Goal: Information Seeking & Learning: Find specific page/section

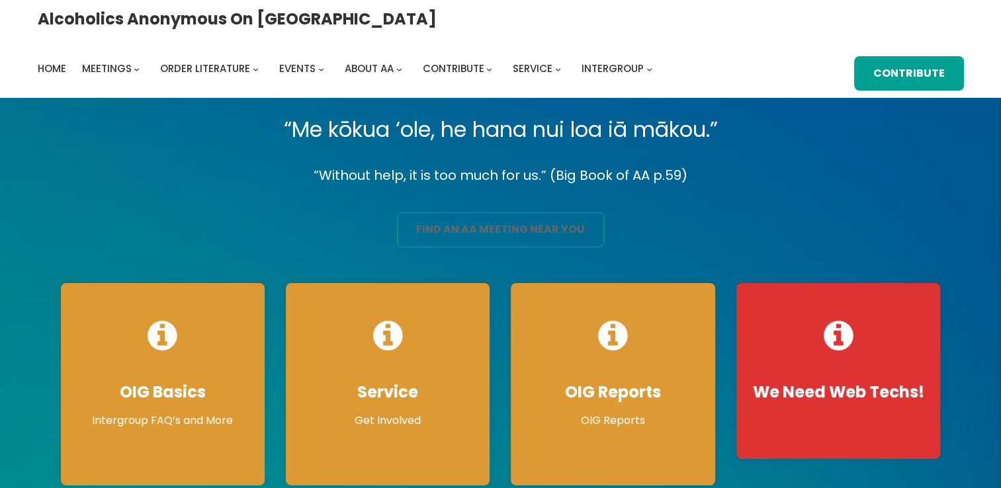
click at [480, 235] on link "find an aa meeting near you" at bounding box center [500, 229] width 207 height 35
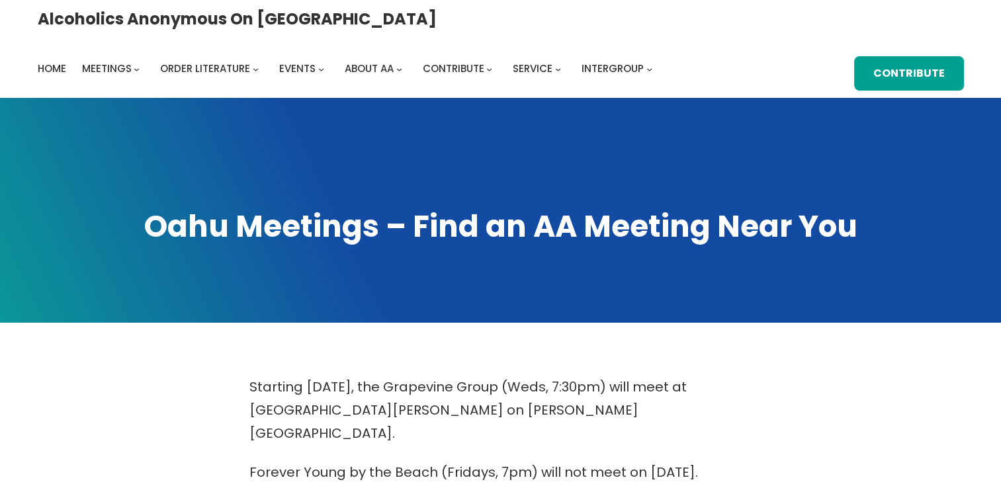
scroll to position [427, 0]
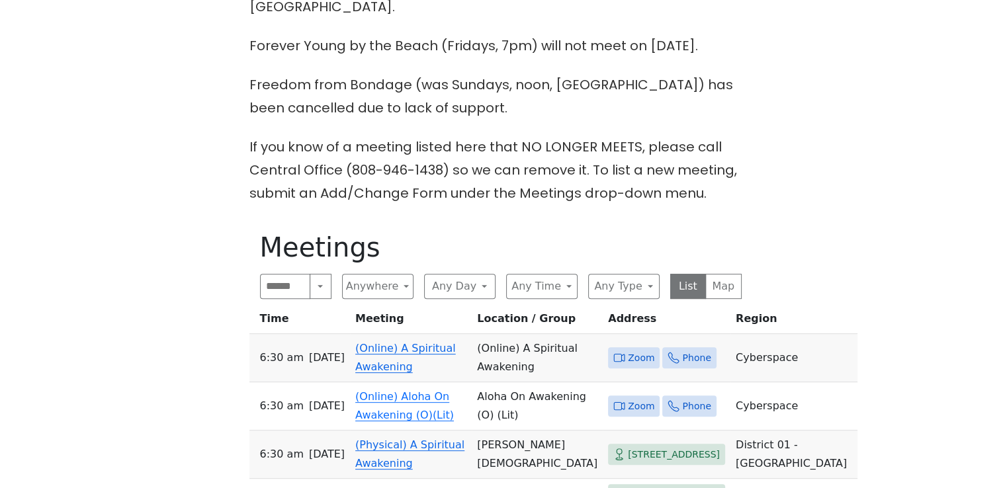
click at [611, 347] on span "Zoom" at bounding box center [634, 358] width 52 height 22
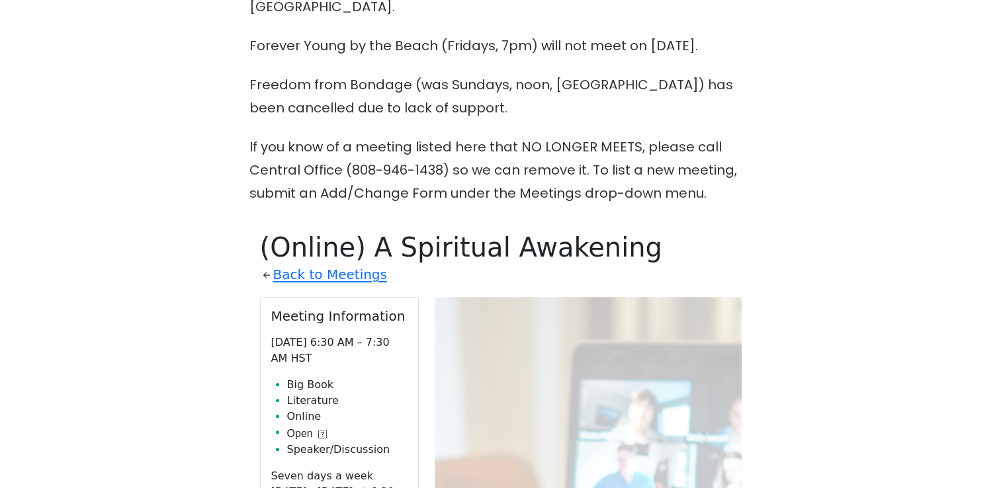
scroll to position [625, 0]
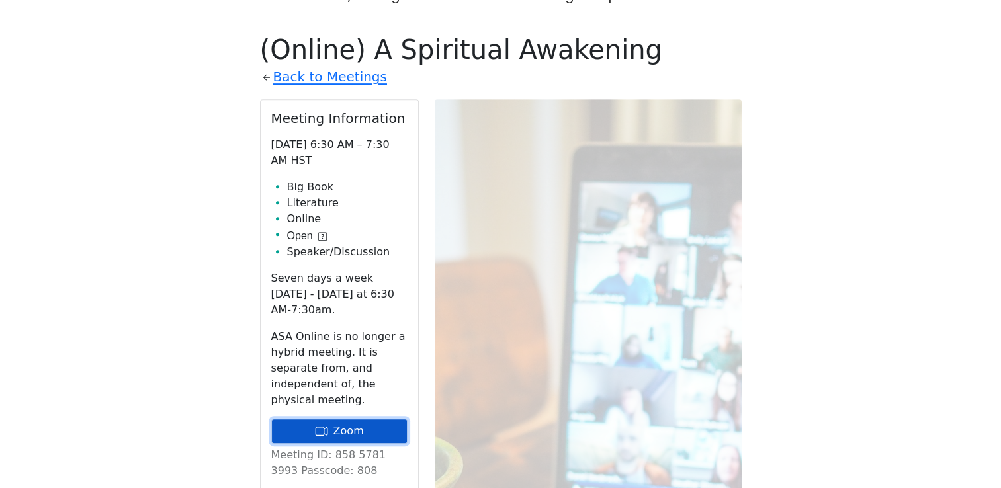
click at [367, 419] on link "Zoom" at bounding box center [339, 431] width 136 height 25
